Goal: Navigation & Orientation: Find specific page/section

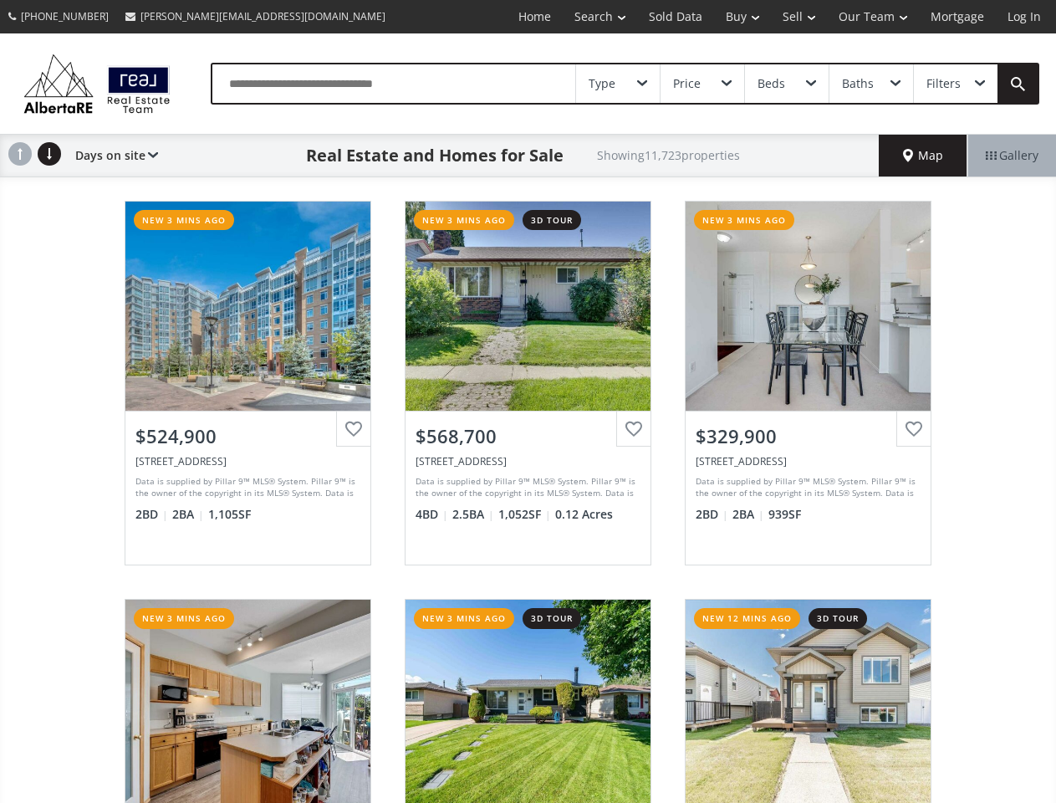
click at [588, 17] on link "Search" at bounding box center [600, 16] width 74 height 33
click at [734, 17] on link "Buy" at bounding box center [742, 16] width 57 height 33
click at [794, 17] on link "Sell" at bounding box center [799, 16] width 56 height 33
click at [872, 17] on link "Our Team" at bounding box center [873, 16] width 92 height 33
click at [1025, 17] on link "Log In" at bounding box center [1024, 16] width 57 height 33
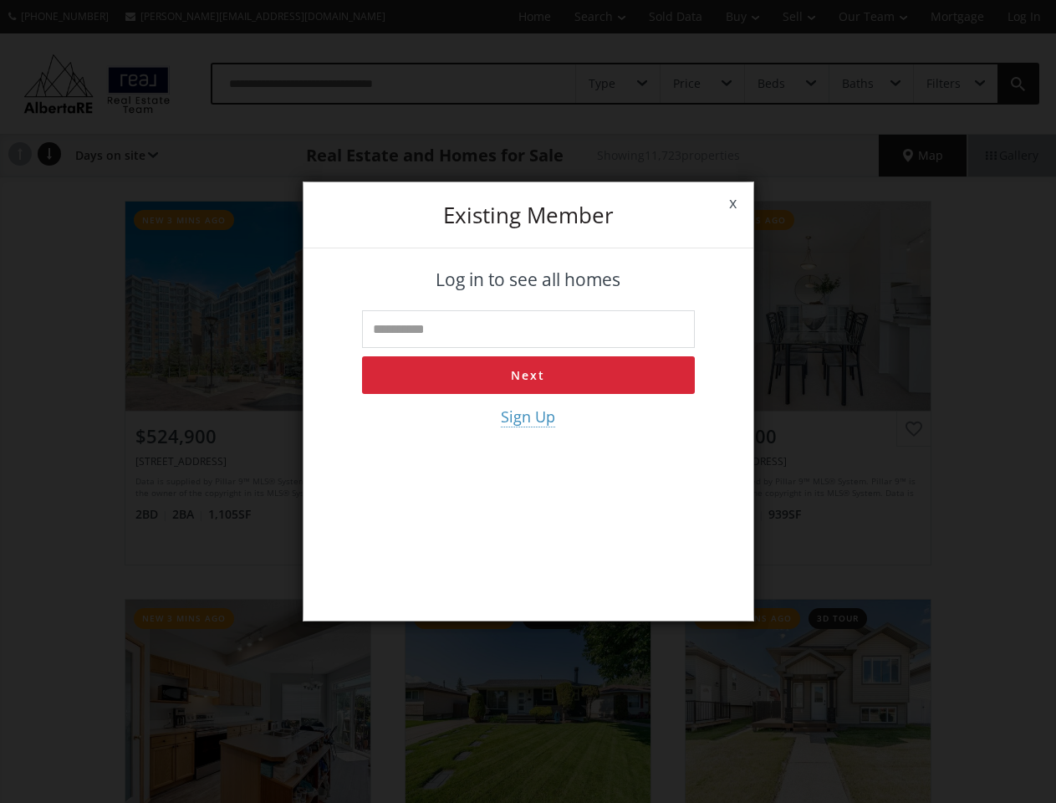
click at [618, 84] on div "x Existing member Log in to see all homes Next Sign Up" at bounding box center [528, 401] width 1056 height 803
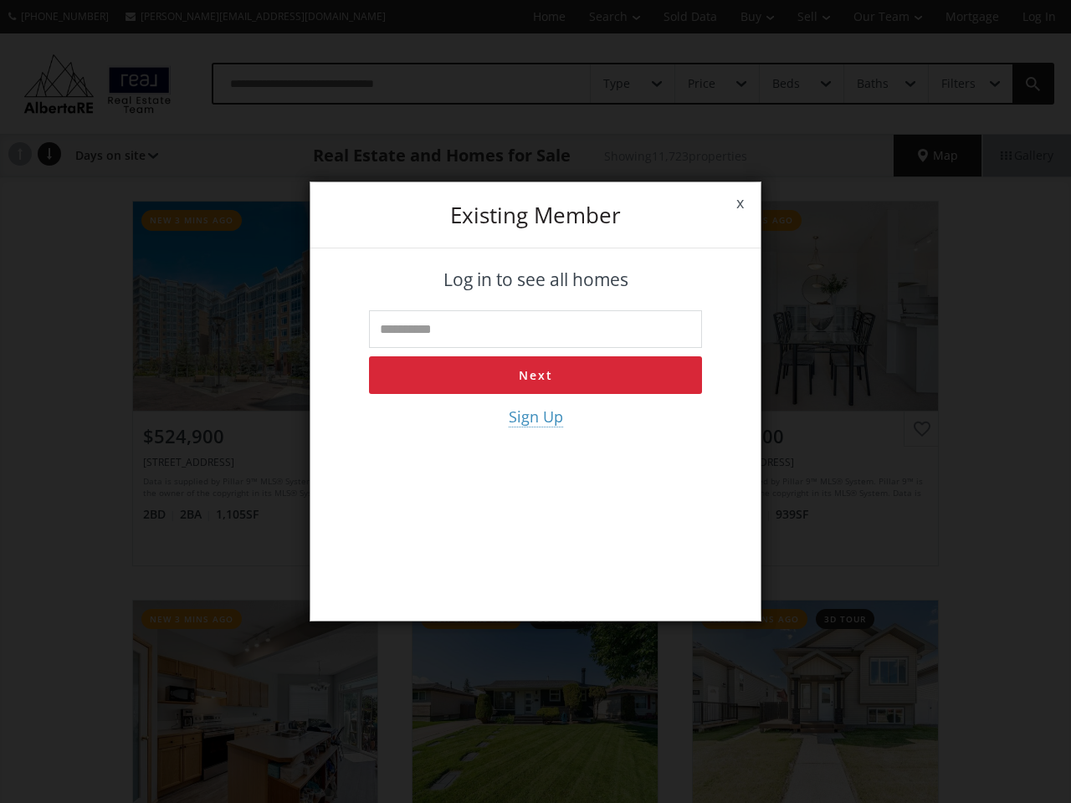
click at [702, 84] on div "x Existing member Log in to see all homes Next Sign Up" at bounding box center [535, 401] width 1071 height 803
click at [786, 84] on div "x Existing member Log in to see all homes Next Sign Up" at bounding box center [535, 401] width 1071 height 803
click at [871, 84] on div "x Existing member Log in to see all homes Next Sign Up" at bounding box center [535, 401] width 1071 height 803
click at [955, 84] on div "x Existing member Log in to see all homes Next Sign Up" at bounding box center [535, 401] width 1071 height 803
